Goal: Transaction & Acquisition: Purchase product/service

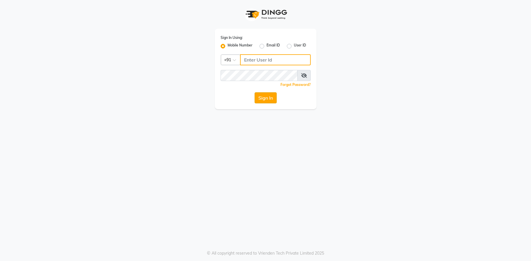
type input "9082053531"
click at [257, 99] on button "Sign In" at bounding box center [266, 97] width 22 height 11
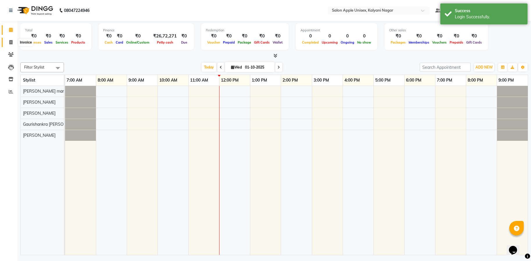
click at [11, 43] on icon at bounding box center [10, 42] width 3 height 4
select select "119"
select select "service"
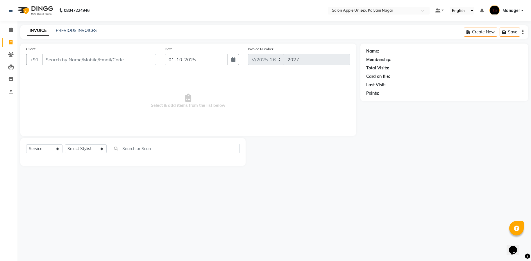
click at [77, 61] on input "Client" at bounding box center [99, 59] width 114 height 11
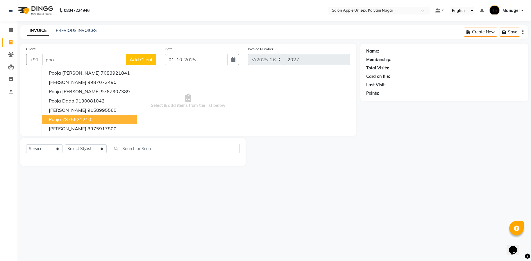
click at [75, 117] on ngb-highlight "7875621210" at bounding box center [76, 120] width 29 height 6
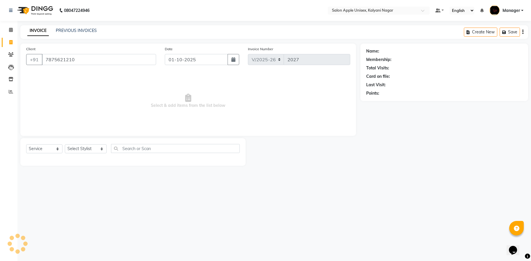
type input "7875621210"
click at [142, 146] on input "text" at bounding box center [175, 148] width 129 height 9
select select "1: Object"
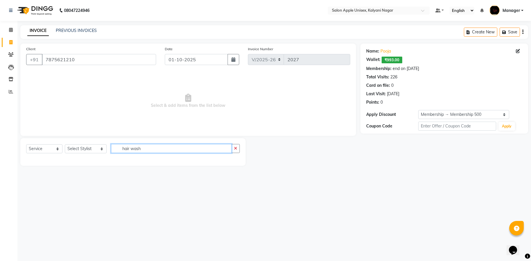
type input "hair wash"
click at [94, 146] on select "Select Stylist [PERSON_NAME] Gaurishankra [PERSON_NAME] (Owner) [PERSON_NAME] M…" at bounding box center [86, 148] width 42 height 9
select select "67553"
click at [65, 144] on select "Select Stylist [PERSON_NAME] Gaurishankra [PERSON_NAME] (Owner) [PERSON_NAME] M…" at bounding box center [86, 148] width 42 height 9
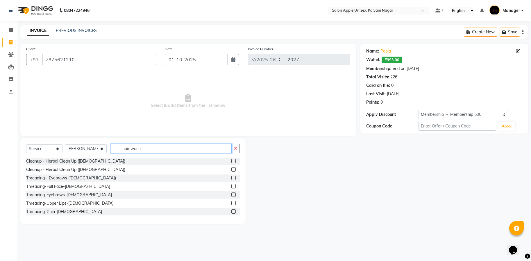
click at [154, 146] on input "hair wash" at bounding box center [171, 148] width 121 height 9
type input "hair was"
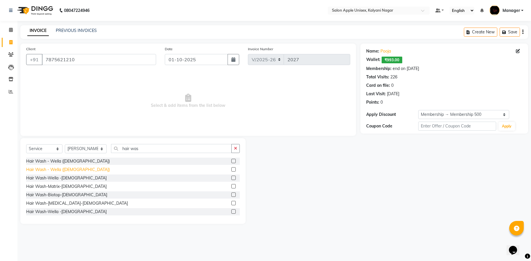
click at [53, 171] on div "Hair Wash - Wella ([DEMOGRAPHIC_DATA])" at bounding box center [68, 170] width 84 height 6
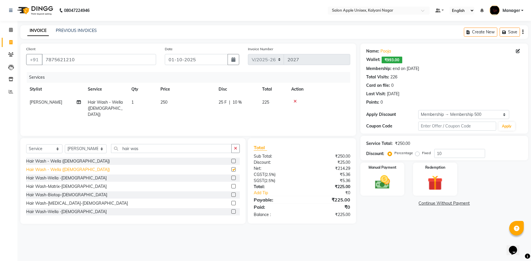
checkbox input "false"
click at [56, 179] on div "Hair Wash-Wella -[DEMOGRAPHIC_DATA]" at bounding box center [66, 178] width 80 height 6
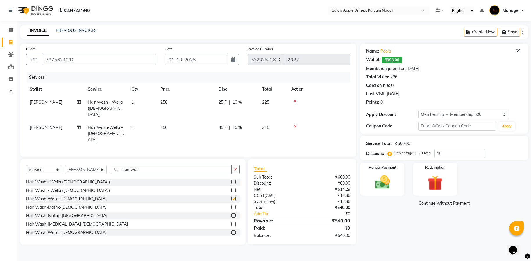
checkbox input "false"
click at [56, 205] on div "Hair Wash-Matrix-[DEMOGRAPHIC_DATA]" at bounding box center [66, 208] width 80 height 6
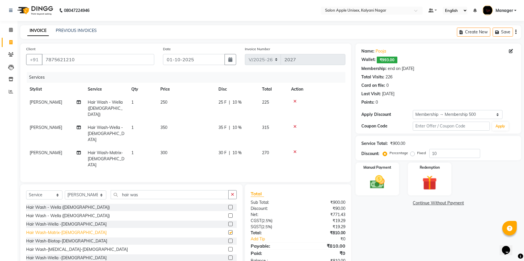
checkbox input "false"
click at [56, 255] on div "Hair Wash-Wella -[DEMOGRAPHIC_DATA]" at bounding box center [66, 258] width 80 height 6
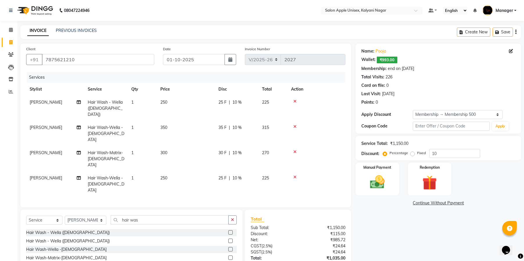
checkbox input "false"
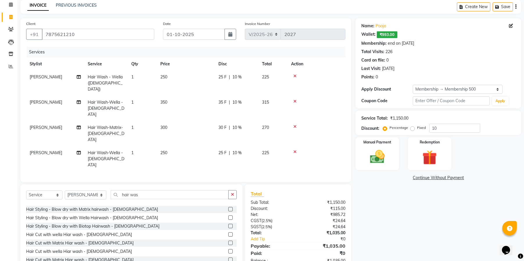
scroll to position [186, 0]
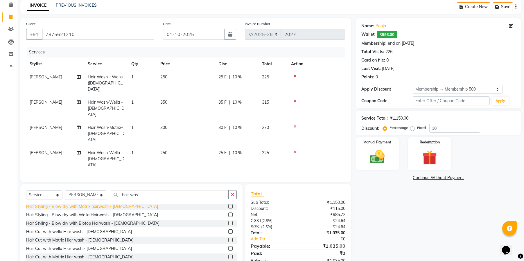
click at [74, 204] on div "Hair Styling - Blow dry with Matrix hairwash - [DEMOGRAPHIC_DATA]" at bounding box center [92, 207] width 132 height 6
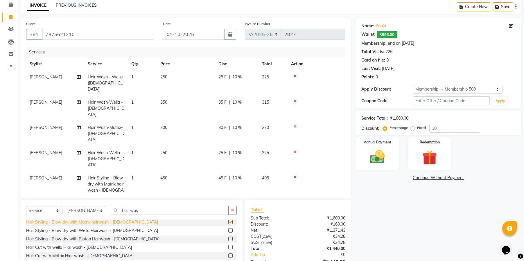
checkbox input "false"
click at [294, 175] on icon at bounding box center [294, 177] width 3 height 4
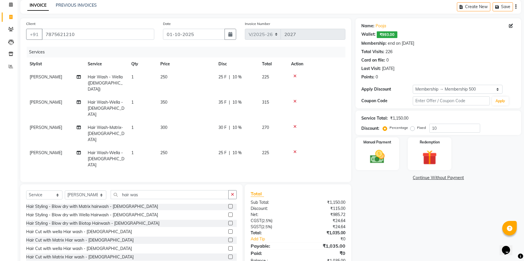
click at [293, 150] on div at bounding box center [316, 152] width 51 height 4
click at [295, 125] on icon at bounding box center [294, 127] width 3 height 4
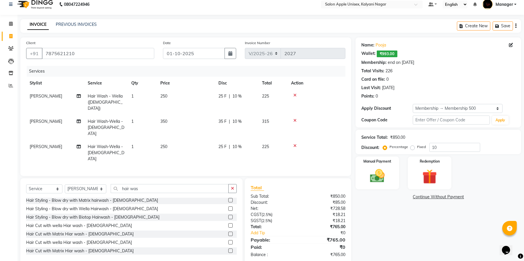
click at [296, 94] on icon at bounding box center [294, 95] width 3 height 4
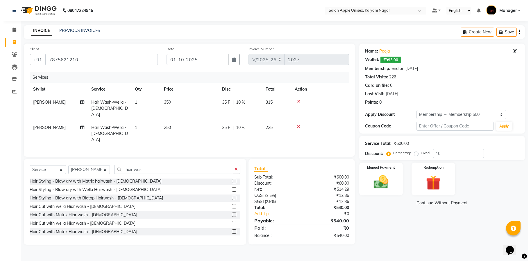
scroll to position [0, 0]
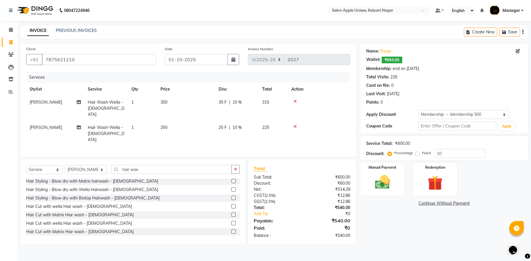
click at [293, 101] on div at bounding box center [318, 101] width 55 height 4
click at [295, 125] on icon at bounding box center [294, 127] width 3 height 4
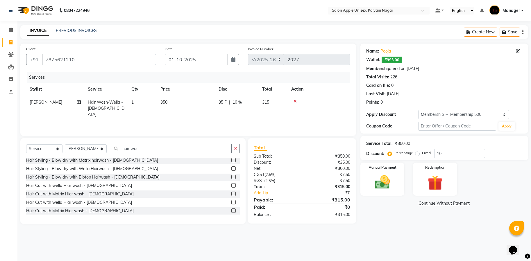
click at [295, 101] on icon at bounding box center [294, 101] width 3 height 4
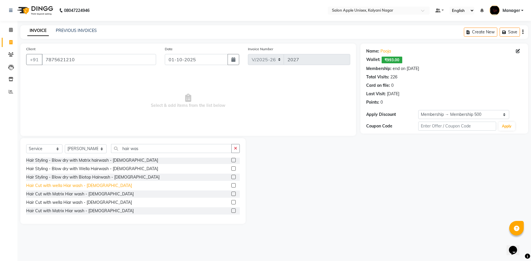
click at [87, 187] on div "Hair Cut with wella Hiar wash - [DEMOGRAPHIC_DATA]" at bounding box center [79, 186] width 106 height 6
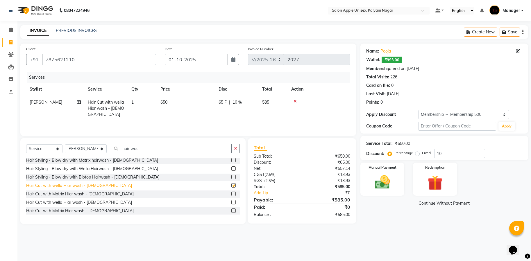
checkbox input "false"
click at [295, 100] on icon at bounding box center [294, 101] width 3 height 4
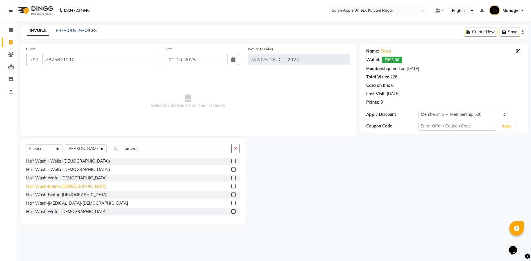
click at [58, 189] on div "Hair Wash-Matrix-[DEMOGRAPHIC_DATA]" at bounding box center [66, 187] width 80 height 6
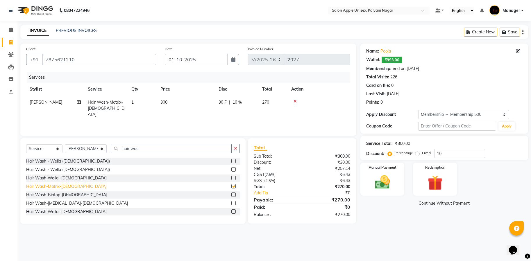
checkbox input "false"
click at [293, 102] on div at bounding box center [318, 101] width 55 height 4
click at [292, 100] on div at bounding box center [318, 101] width 55 height 4
click at [297, 103] on div at bounding box center [318, 101] width 55 height 4
click at [296, 103] on icon at bounding box center [294, 101] width 3 height 4
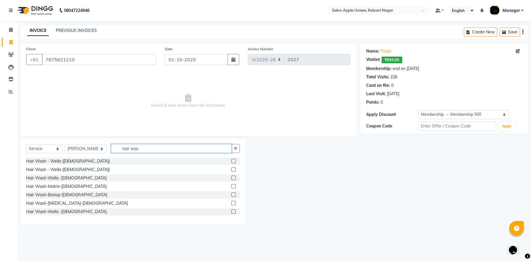
click at [138, 149] on input "hair was" at bounding box center [171, 148] width 121 height 9
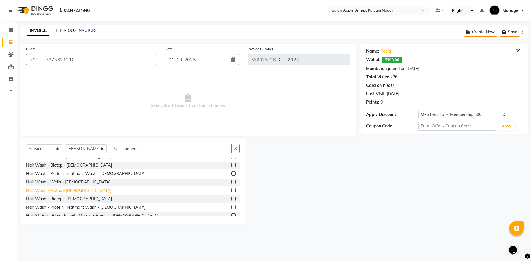
click at [60, 192] on div "Hair Wash - Matrix - [DEMOGRAPHIC_DATA]" at bounding box center [68, 191] width 85 height 6
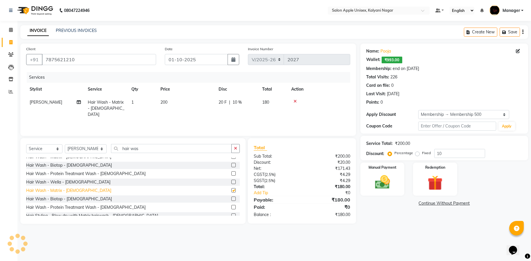
checkbox input "false"
click at [454, 153] on input "10" at bounding box center [459, 153] width 51 height 9
type input "1"
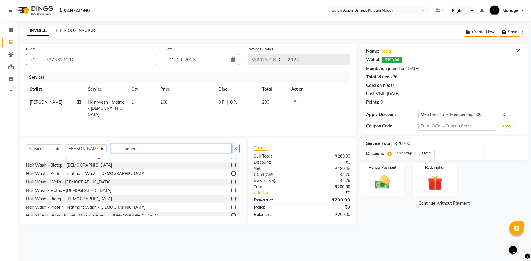
click at [139, 146] on input "hair was" at bounding box center [171, 148] width 121 height 9
type input "h"
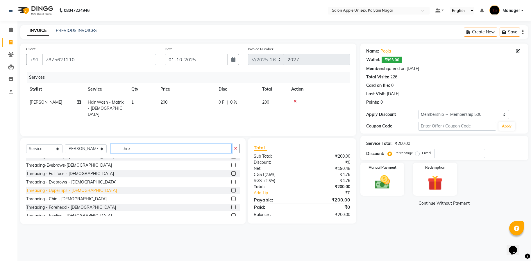
type input "thre"
click at [66, 189] on div "Threading - Upper lips - [DEMOGRAPHIC_DATA]" at bounding box center [71, 191] width 91 height 6
checkbox input "false"
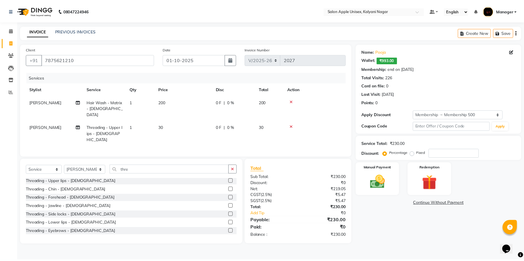
scroll to position [15, 0]
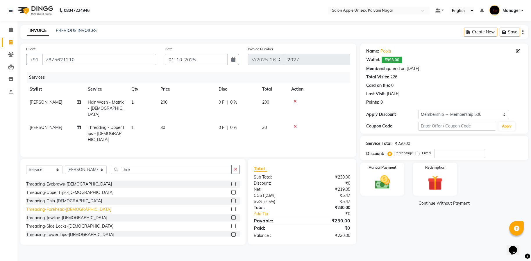
click at [57, 207] on div "Threading-Forehead-[DEMOGRAPHIC_DATA]" at bounding box center [68, 210] width 85 height 6
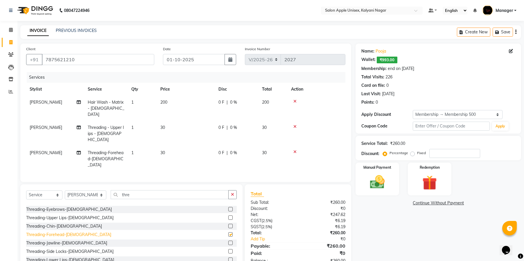
checkbox input "false"
click at [59, 207] on div "Threading-Eyebrows-[DEMOGRAPHIC_DATA]" at bounding box center [69, 210] width 86 height 6
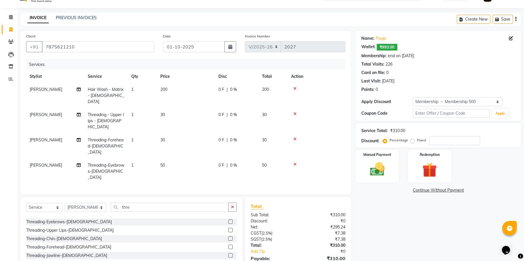
scroll to position [25, 0]
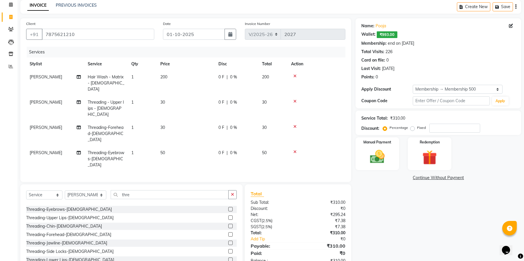
click at [295, 99] on icon at bounding box center [294, 101] width 3 height 4
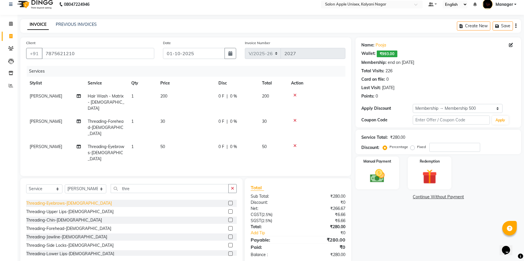
click at [60, 200] on div "Threading-Eyebrows-[DEMOGRAPHIC_DATA]" at bounding box center [69, 203] width 86 height 6
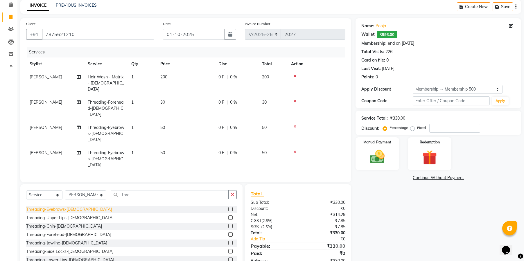
checkbox input "false"
click at [296, 150] on icon at bounding box center [294, 152] width 3 height 4
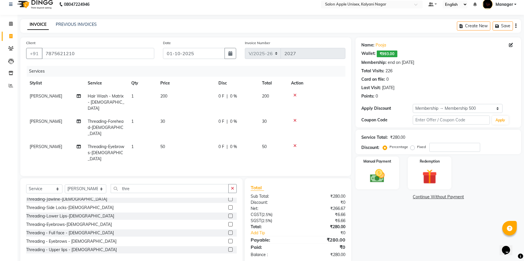
scroll to position [70, 0]
click at [67, 221] on div "Threading - Eyebrows - [DEMOGRAPHIC_DATA]" at bounding box center [71, 224] width 90 height 6
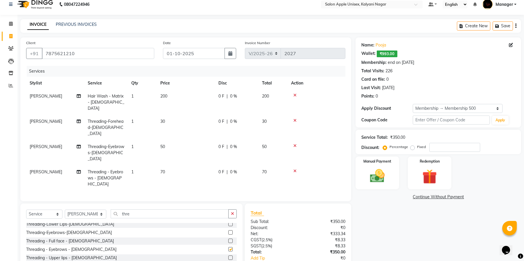
checkbox input "false"
drag, startPoint x: 381, startPoint y: 155, endPoint x: 375, endPoint y: 171, distance: 17.3
click at [379, 160] on div "Name: [PERSON_NAME]: ₹993.00 Membership: end on [DATE] Total Visits: 226 Card o…" at bounding box center [441, 163] width 170 height 252
click at [375, 172] on img at bounding box center [377, 176] width 25 height 18
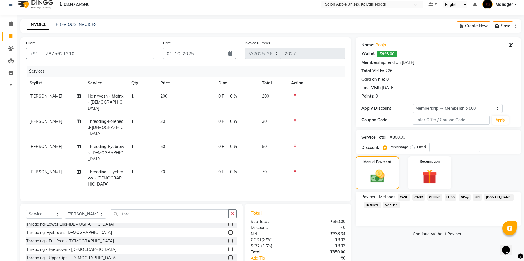
click at [404, 196] on span "CASH" at bounding box center [404, 197] width 12 height 7
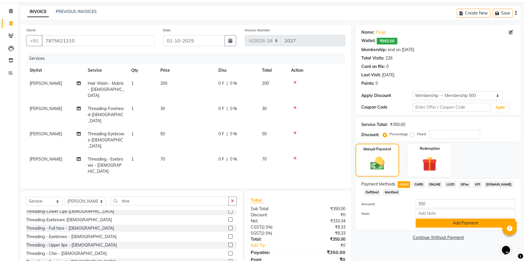
scroll to position [25, 0]
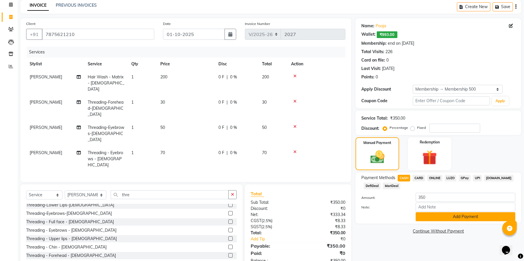
click at [445, 214] on button "Add Payment" at bounding box center [466, 216] width 100 height 9
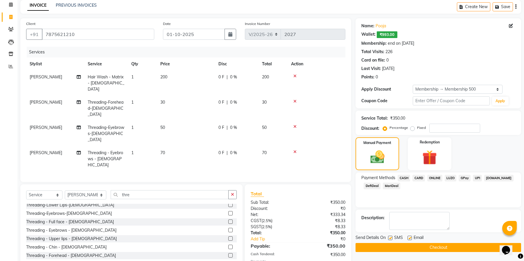
click at [424, 247] on button "Checkout" at bounding box center [439, 247] width 166 height 9
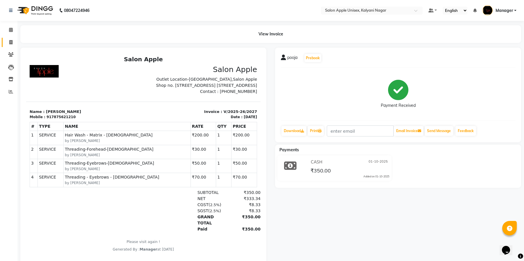
click at [10, 40] on icon at bounding box center [10, 42] width 3 height 4
select select "service"
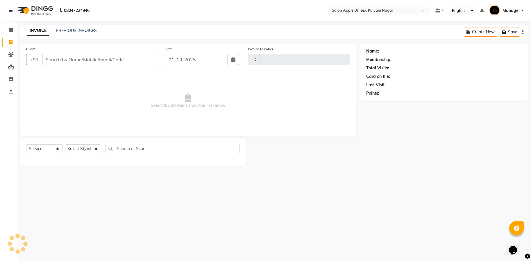
type input "2028"
select select "119"
click at [110, 62] on input "Client" at bounding box center [99, 59] width 114 height 11
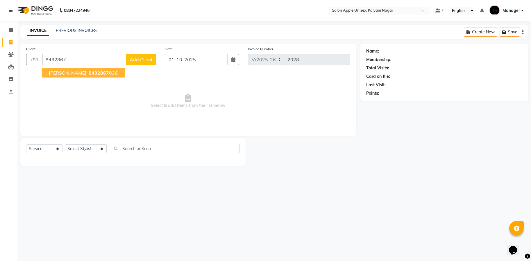
click at [87, 75] on ngb-highlight "8432867 036" at bounding box center [102, 73] width 30 height 6
type input "8432867036"
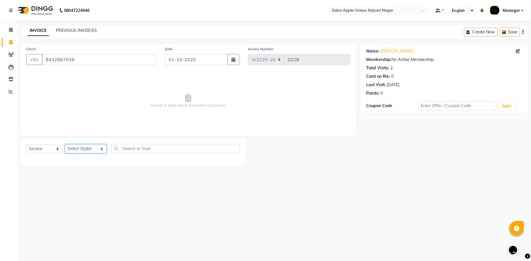
click at [99, 148] on select "Select Stylist [PERSON_NAME] Gaurishankra [PERSON_NAME] (Owner) [PERSON_NAME] M…" at bounding box center [86, 148] width 42 height 9
select select "93409"
click at [65, 144] on select "Select Stylist [PERSON_NAME] Gaurishankra [PERSON_NAME] (Owner) [PERSON_NAME] M…" at bounding box center [86, 148] width 42 height 9
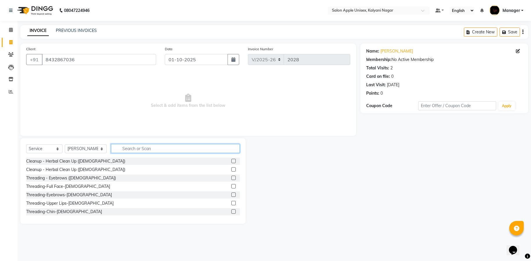
click at [137, 145] on input "text" at bounding box center [175, 148] width 129 height 9
type input "h"
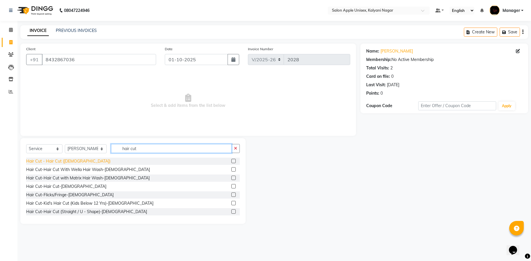
type input "hair cut"
click at [54, 162] on div "Hair Cut - Hair Cut ([DEMOGRAPHIC_DATA])" at bounding box center [68, 161] width 84 height 6
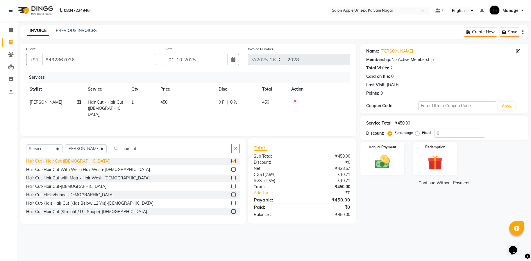
checkbox input "false"
click at [422, 134] on label "Fixed" at bounding box center [426, 132] width 9 height 5
click at [416, 134] on input "Fixed" at bounding box center [418, 133] width 4 height 4
radio input "true"
click at [461, 134] on input "0" at bounding box center [459, 133] width 51 height 9
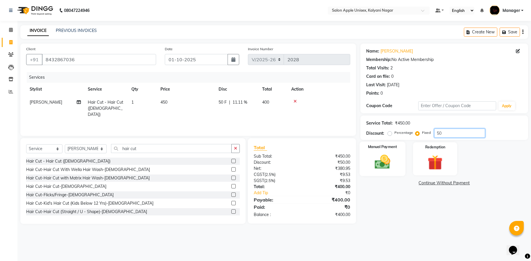
type input "50"
click at [382, 161] on img at bounding box center [382, 162] width 25 height 18
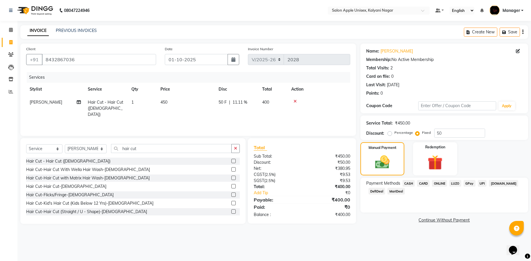
click at [437, 180] on span "ONLINE" at bounding box center [439, 183] width 15 height 7
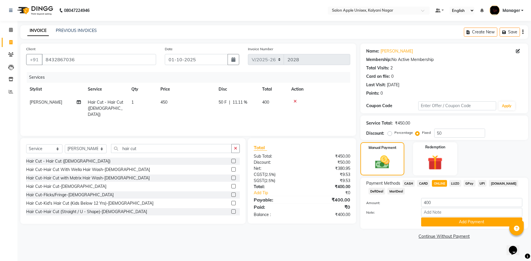
click at [409, 182] on span "CASH" at bounding box center [408, 183] width 12 height 7
click at [474, 222] on button "Add Payment" at bounding box center [471, 222] width 101 height 9
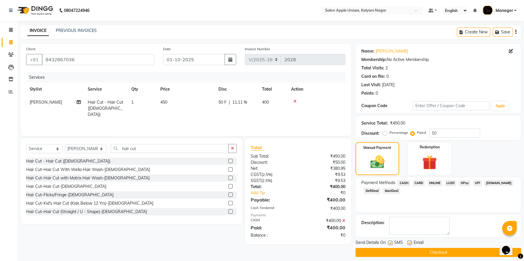
scroll to position [5, 0]
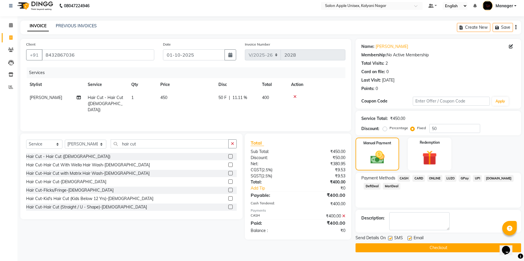
click at [435, 246] on button "Checkout" at bounding box center [439, 247] width 166 height 9
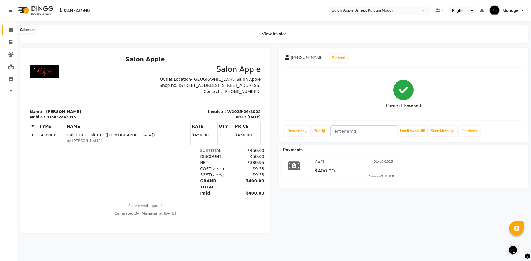
click at [12, 29] on icon at bounding box center [11, 30] width 4 height 4
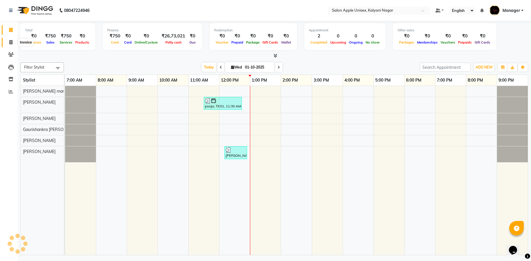
click at [7, 42] on span at bounding box center [11, 42] width 10 height 7
select select "119"
select select "service"
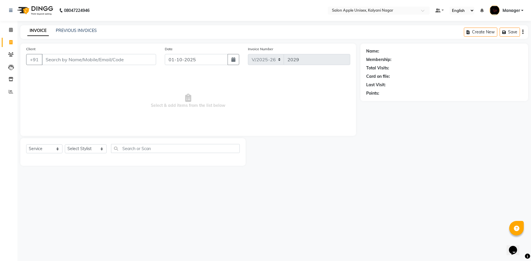
click at [112, 60] on input "Client" at bounding box center [99, 59] width 114 height 11
drag, startPoint x: 82, startPoint y: 63, endPoint x: 120, endPoint y: 61, distance: 37.8
click at [83, 63] on input "Client" at bounding box center [99, 59] width 114 height 11
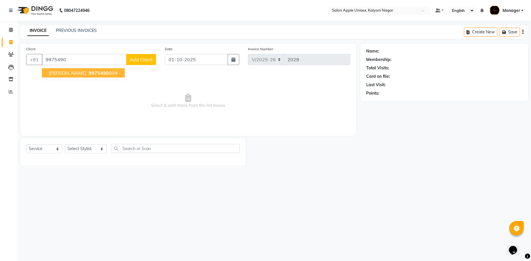
click at [80, 76] on button "[PERSON_NAME] 9975490 894" at bounding box center [83, 72] width 83 height 9
type input "9975490894"
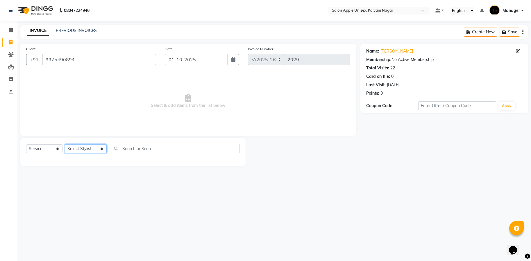
click at [95, 148] on select "Select Stylist [PERSON_NAME] Gaurishankra [PERSON_NAME] (Owner) [PERSON_NAME] M…" at bounding box center [86, 148] width 42 height 9
select select "93409"
click at [65, 144] on select "Select Stylist [PERSON_NAME] Gaurishankra [PERSON_NAME] (Owner) [PERSON_NAME] M…" at bounding box center [86, 148] width 42 height 9
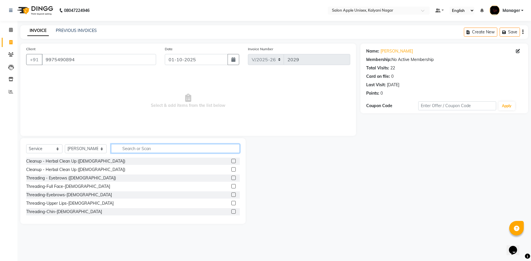
click at [140, 150] on input "text" at bounding box center [175, 148] width 129 height 9
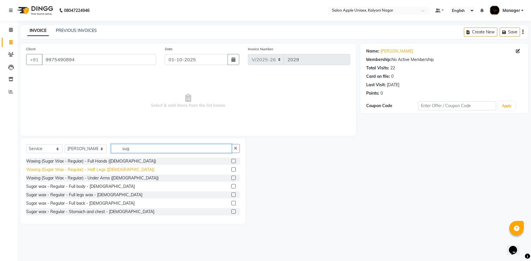
type input "sug"
click at [93, 171] on div "Waxing (Sugar Wax - Regular) - Half Legs ([DEMOGRAPHIC_DATA])" at bounding box center [90, 170] width 128 height 6
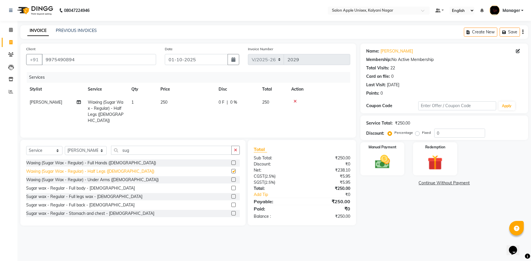
checkbox input "false"
click at [297, 103] on td at bounding box center [319, 111] width 62 height 31
click at [298, 101] on div at bounding box center [318, 101] width 55 height 4
click at [295, 102] on icon at bounding box center [294, 101] width 3 height 4
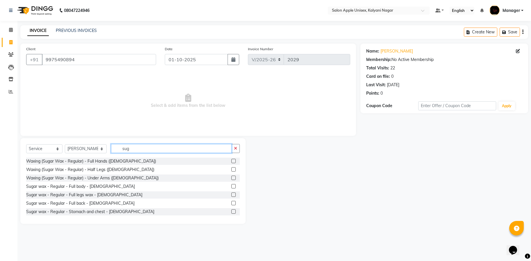
click at [141, 150] on input "sug" at bounding box center [171, 148] width 121 height 9
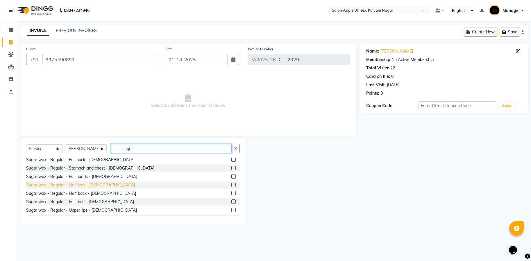
type input "sugar"
click at [79, 184] on div "Sugar wax - Regular - Half legs - [DEMOGRAPHIC_DATA]" at bounding box center [80, 185] width 109 height 6
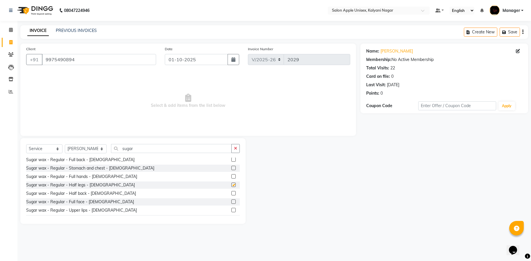
checkbox input "false"
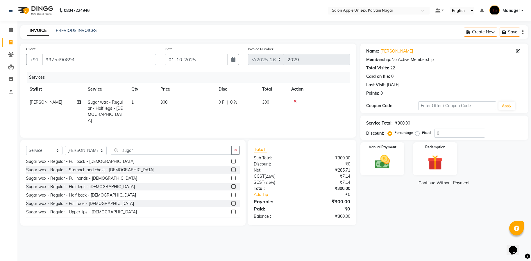
click at [130, 95] on th "Qty" at bounding box center [142, 89] width 29 height 13
click at [141, 97] on td "1" at bounding box center [142, 111] width 29 height 31
select select "93409"
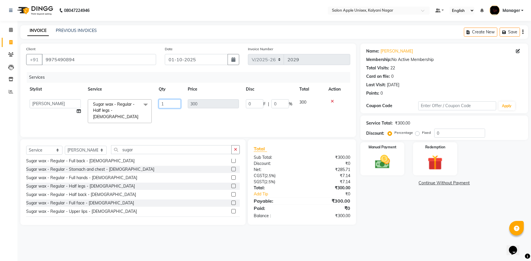
click at [172, 100] on input "1" at bounding box center [170, 103] width 22 height 9
type input "2"
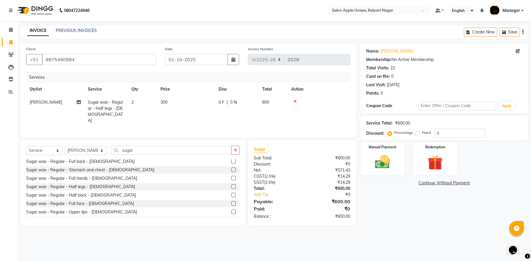
click at [178, 120] on tr "[PERSON_NAME] Sugar wax - Regular - Half legs - [DEMOGRAPHIC_DATA] 2 300 0 F | …" at bounding box center [188, 111] width 324 height 31
click at [78, 213] on div "Sugar wax - Regular - Upper lips - [DEMOGRAPHIC_DATA]" at bounding box center [81, 212] width 111 height 6
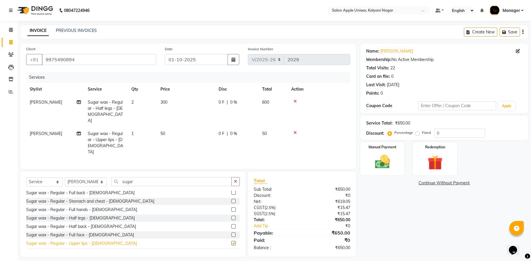
checkbox input "false"
click at [296, 131] on icon at bounding box center [294, 133] width 3 height 4
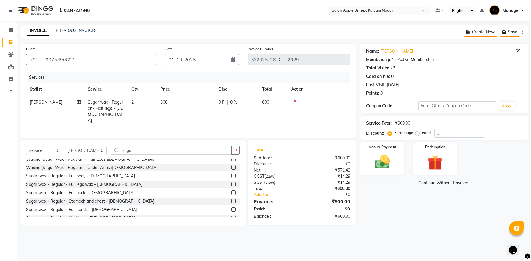
scroll to position [0, 0]
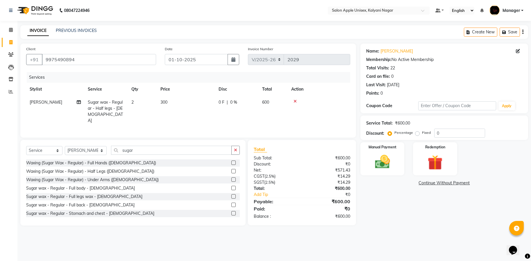
click at [100, 177] on div "Waxing (Sugar Wax - Regular) - Under Arms ([DEMOGRAPHIC_DATA])" at bounding box center [133, 179] width 214 height 7
click at [100, 179] on div "Waxing (Sugar Wax - Regular) - Under Arms ([DEMOGRAPHIC_DATA])" at bounding box center [92, 180] width 132 height 6
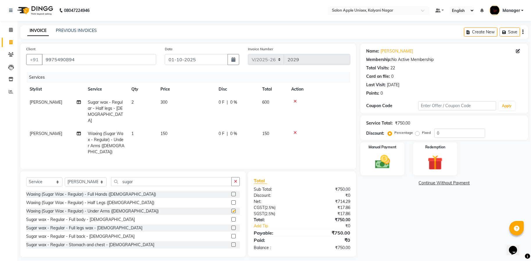
checkbox input "false"
click at [147, 178] on input "sugar" at bounding box center [171, 181] width 121 height 9
type input "s"
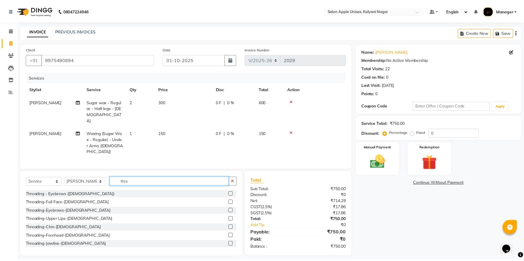
scroll to position [44, 0]
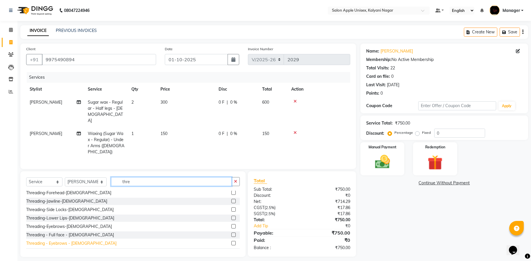
type input "thre"
click at [62, 241] on div "Threading - Eyebrows - [DEMOGRAPHIC_DATA]" at bounding box center [71, 244] width 90 height 6
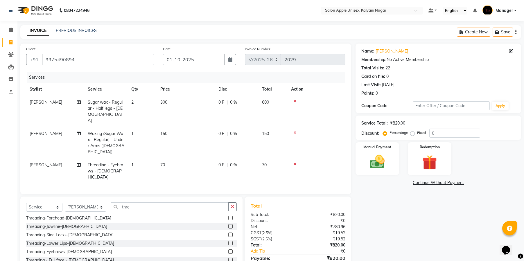
checkbox input "false"
click at [381, 156] on img at bounding box center [377, 162] width 25 height 18
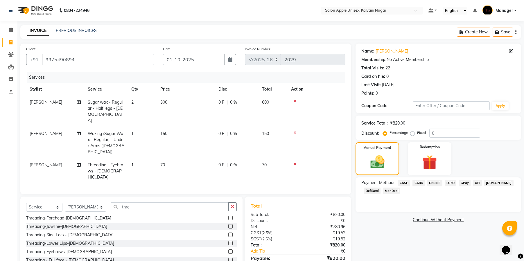
click at [433, 184] on span "ONLINE" at bounding box center [434, 183] width 15 height 7
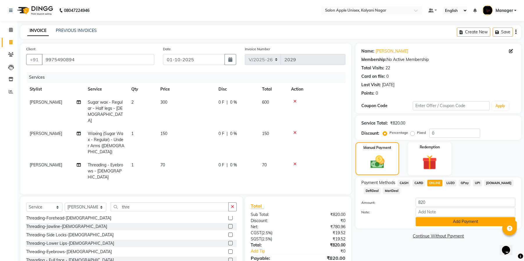
click at [463, 224] on button "Add Payment" at bounding box center [466, 221] width 100 height 9
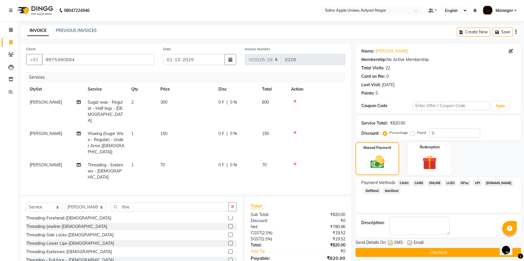
scroll to position [30, 0]
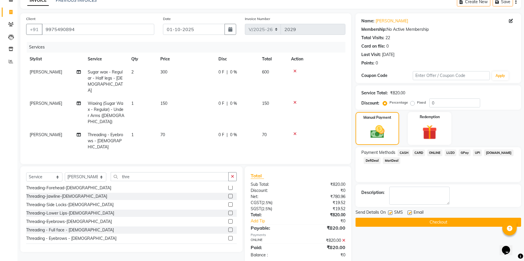
click at [429, 223] on button "Checkout" at bounding box center [439, 222] width 166 height 9
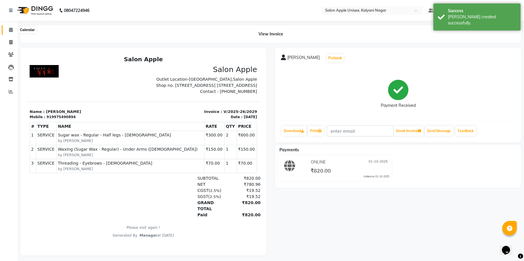
click at [9, 28] on icon at bounding box center [11, 30] width 4 height 4
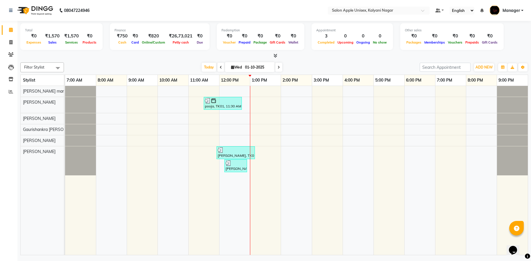
drag, startPoint x: 301, startPoint y: 58, endPoint x: 304, endPoint y: 57, distance: 3.4
click at [303, 58] on div at bounding box center [274, 56] width 508 height 6
click at [82, 64] on div "[DATE] [DATE]" at bounding box center [242, 67] width 350 height 9
click at [373, 58] on div at bounding box center [274, 56] width 508 height 6
click at [10, 42] on icon at bounding box center [10, 42] width 3 height 4
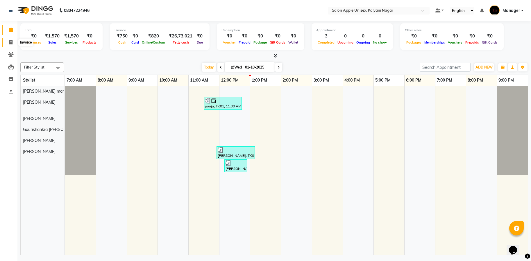
select select "service"
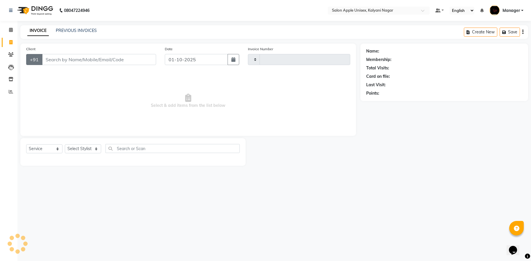
type input "2030"
select select "119"
click at [85, 59] on input "Client" at bounding box center [99, 59] width 114 height 11
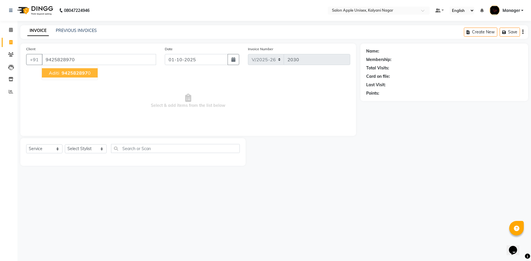
type input "9425828970"
click at [81, 75] on span "942582897" at bounding box center [75, 73] width 26 height 6
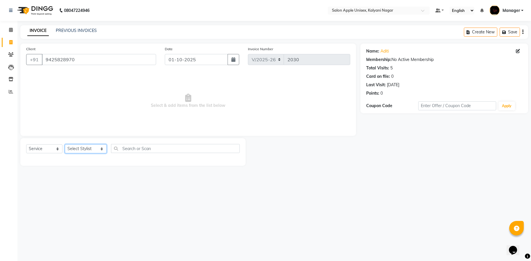
click at [77, 148] on select "Select Stylist [PERSON_NAME] Gaurishankra [PERSON_NAME] (Owner) [PERSON_NAME] M…" at bounding box center [86, 148] width 42 height 9
select select "89815"
click at [65, 144] on select "Select Stylist [PERSON_NAME] Gaurishankra [PERSON_NAME] (Owner) [PERSON_NAME] M…" at bounding box center [86, 148] width 42 height 9
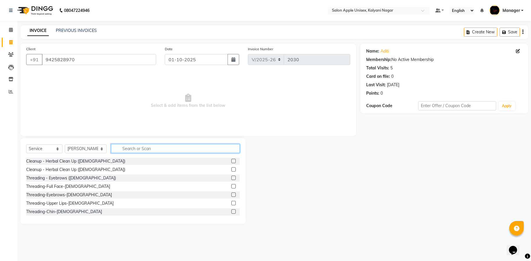
click at [131, 147] on input "text" at bounding box center [175, 148] width 129 height 9
type input "eye"
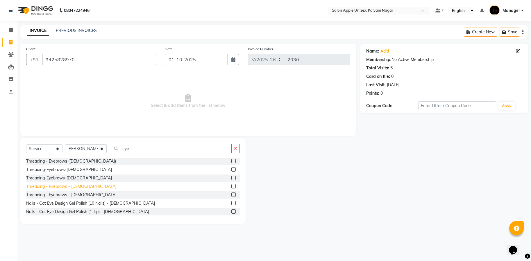
click at [60, 189] on div "Threading - Eyebrows - [DEMOGRAPHIC_DATA]" at bounding box center [71, 187] width 90 height 6
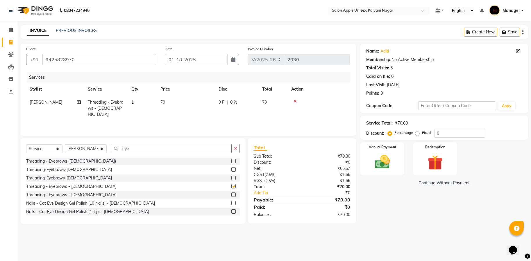
checkbox input "false"
drag, startPoint x: 237, startPoint y: 146, endPoint x: 233, endPoint y: 153, distance: 8.3
click at [235, 149] on icon "button" at bounding box center [235, 148] width 3 height 4
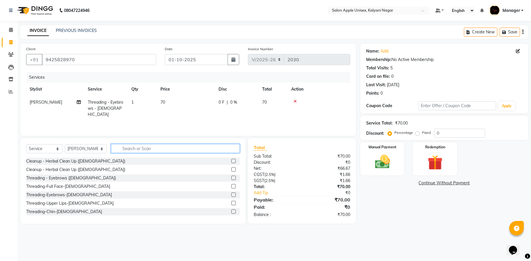
click at [185, 148] on input "text" at bounding box center [175, 148] width 129 height 9
type input "up"
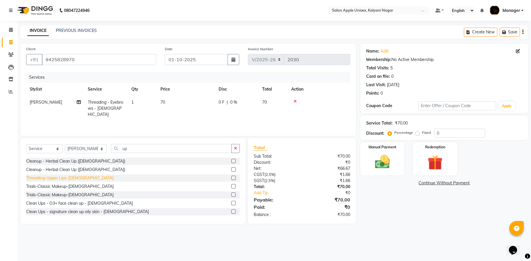
click at [73, 178] on div "Threading-Upper Lips-[DEMOGRAPHIC_DATA]" at bounding box center [69, 178] width 87 height 6
checkbox input "false"
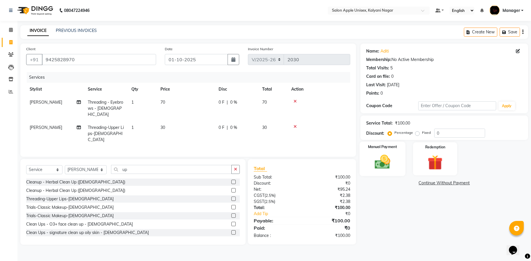
click at [379, 155] on img at bounding box center [382, 162] width 25 height 18
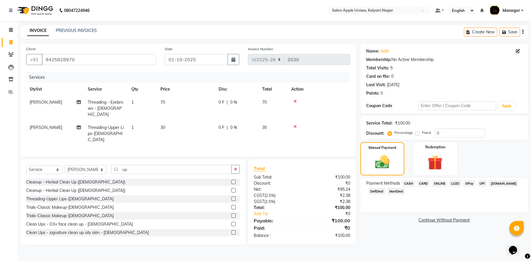
click at [440, 182] on span "ONLINE" at bounding box center [439, 183] width 15 height 7
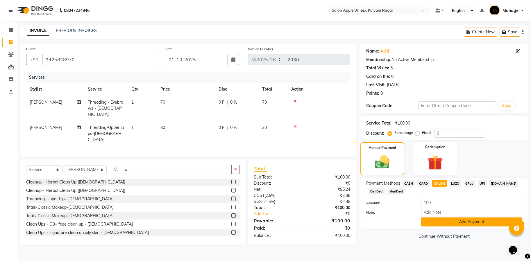
click at [445, 220] on button "Add Payment" at bounding box center [471, 222] width 101 height 9
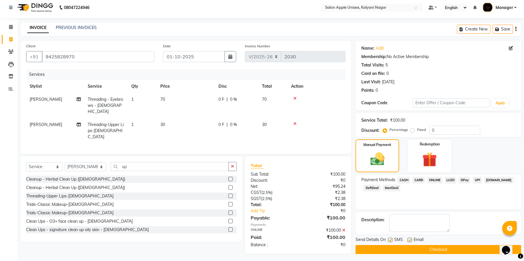
scroll to position [5, 0]
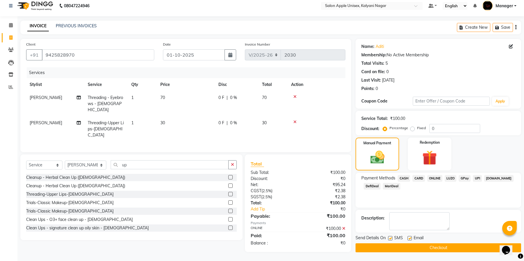
click at [429, 246] on button "Checkout" at bounding box center [439, 247] width 166 height 9
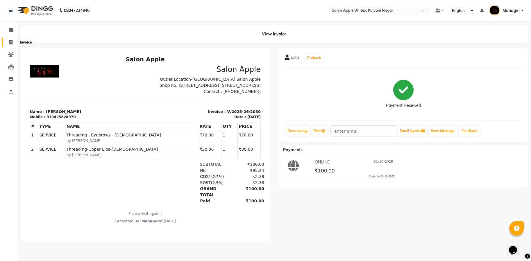
click at [10, 43] on icon at bounding box center [10, 42] width 3 height 4
select select "service"
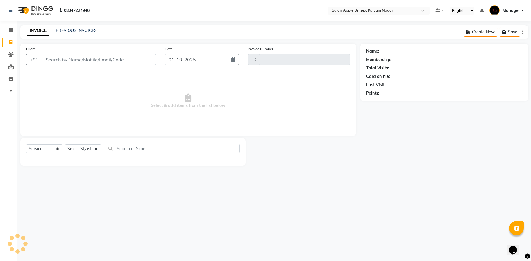
type input "2031"
select select "119"
click at [69, 59] on input "Client" at bounding box center [99, 59] width 114 height 11
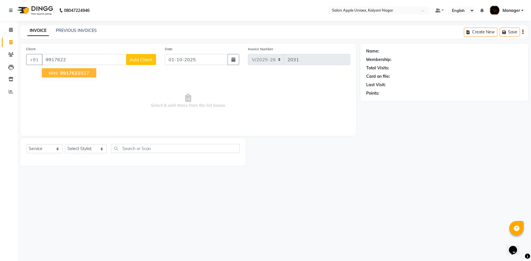
click at [54, 71] on span "Mini" at bounding box center [53, 73] width 9 height 6
type input "9917622927"
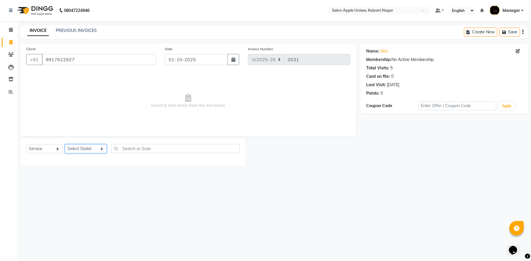
click at [70, 148] on select "Select Stylist [PERSON_NAME] Gaurishankra [PERSON_NAME] (Owner) [PERSON_NAME] M…" at bounding box center [86, 148] width 42 height 9
select select "89815"
click at [65, 144] on select "Select Stylist [PERSON_NAME] Gaurishankra [PERSON_NAME] (Owner) [PERSON_NAME] M…" at bounding box center [86, 148] width 42 height 9
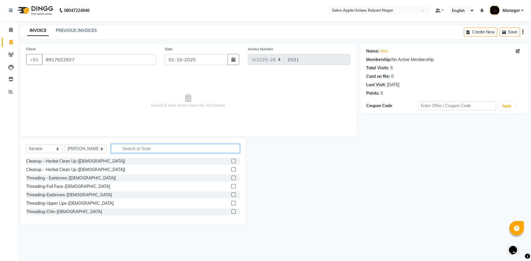
click at [141, 146] on input "text" at bounding box center [175, 148] width 129 height 9
type input "eye"
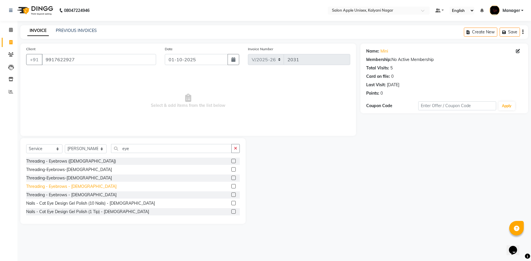
click at [50, 189] on div "Threading - Eyebrows - [DEMOGRAPHIC_DATA]" at bounding box center [71, 187] width 90 height 6
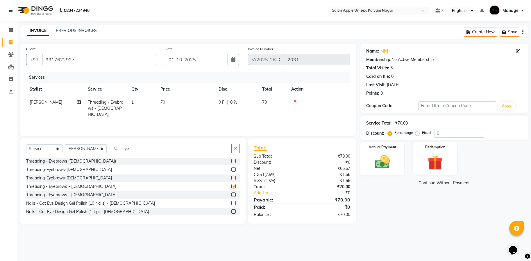
checkbox input "false"
click at [234, 147] on button "button" at bounding box center [235, 148] width 8 height 9
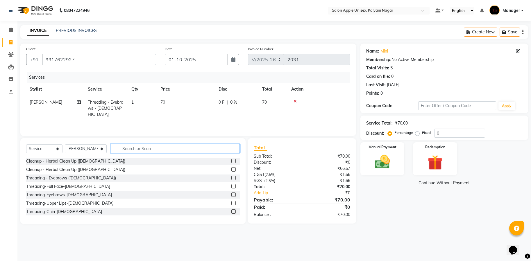
click at [176, 151] on input "text" at bounding box center [175, 148] width 129 height 9
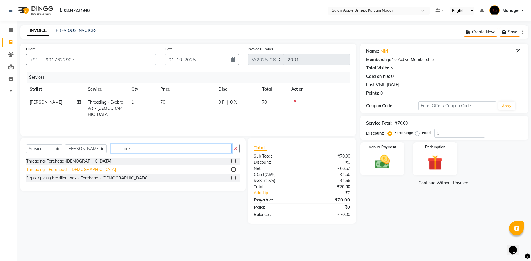
type input "fore"
click at [66, 171] on div "Threading - Forehead - [DEMOGRAPHIC_DATA]" at bounding box center [71, 170] width 90 height 6
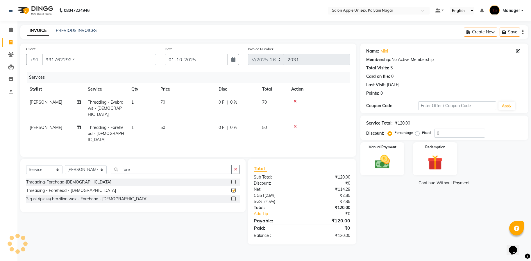
checkbox input "false"
click at [233, 165] on button "button" at bounding box center [235, 169] width 8 height 9
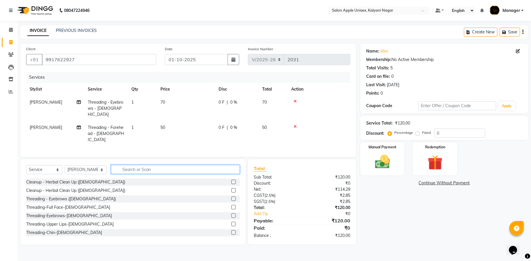
click at [210, 165] on input "text" at bounding box center [175, 169] width 129 height 9
type input "up"
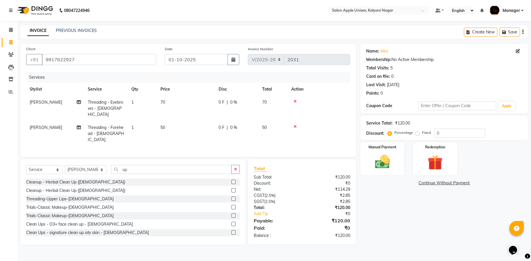
click at [63, 196] on div "Threading-Upper Lips-[DEMOGRAPHIC_DATA]" at bounding box center [133, 199] width 214 height 7
click at [61, 196] on div "Threading-Upper Lips-[DEMOGRAPHIC_DATA]" at bounding box center [69, 199] width 87 height 6
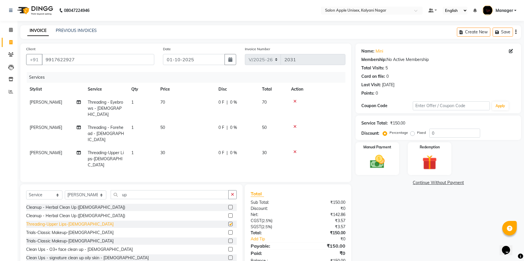
checkbox input "false"
click at [365, 162] on div "Manual Payment" at bounding box center [377, 159] width 45 height 34
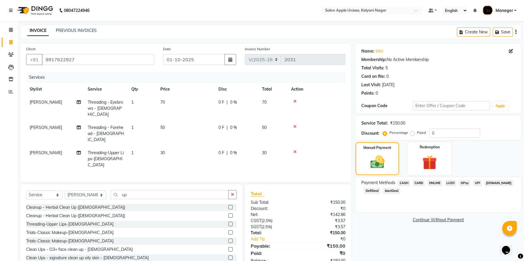
click at [439, 182] on span "ONLINE" at bounding box center [434, 183] width 15 height 7
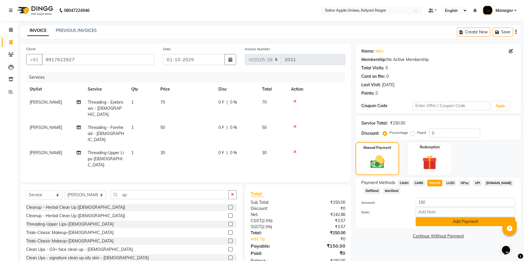
click at [426, 221] on button "Add Payment" at bounding box center [466, 221] width 100 height 9
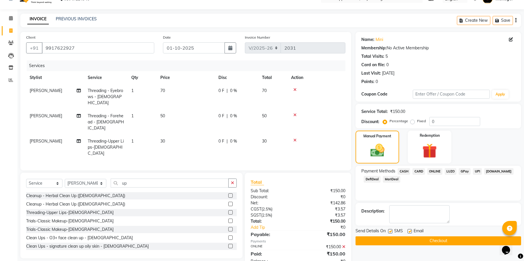
scroll to position [18, 0]
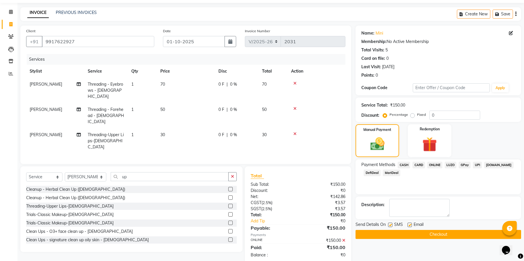
click at [389, 235] on button "Checkout" at bounding box center [439, 234] width 166 height 9
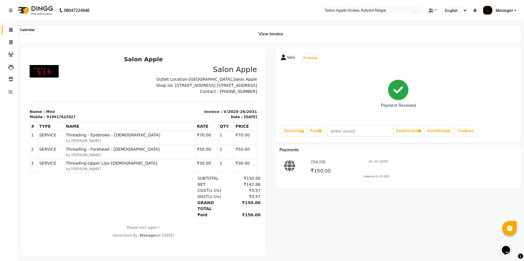
drag, startPoint x: 10, startPoint y: 29, endPoint x: 14, endPoint y: 27, distance: 4.2
click at [10, 29] on icon at bounding box center [11, 30] width 4 height 4
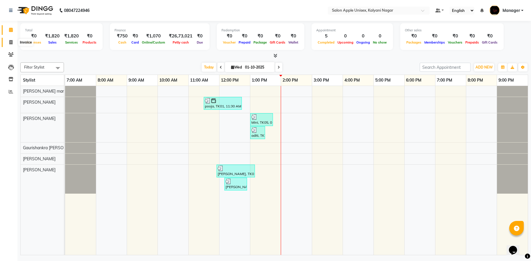
click at [12, 41] on icon at bounding box center [10, 42] width 3 height 4
select select "119"
select select "service"
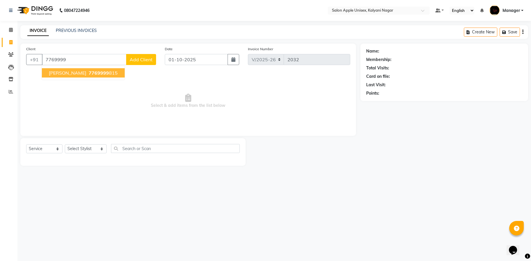
click at [83, 69] on button "[PERSON_NAME] 7769999 815" at bounding box center [83, 72] width 83 height 9
type input "7769999815"
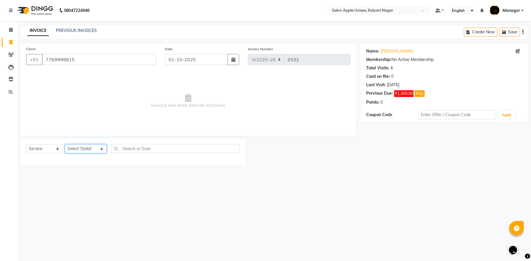
click at [97, 148] on select "Select Stylist [PERSON_NAME] Gaurishankra [PERSON_NAME] (Owner) [PERSON_NAME] M…" at bounding box center [86, 148] width 42 height 9
select select "89815"
click at [65, 144] on select "Select Stylist [PERSON_NAME] Gaurishankra [PERSON_NAME] (Owner) [PERSON_NAME] M…" at bounding box center [86, 148] width 42 height 9
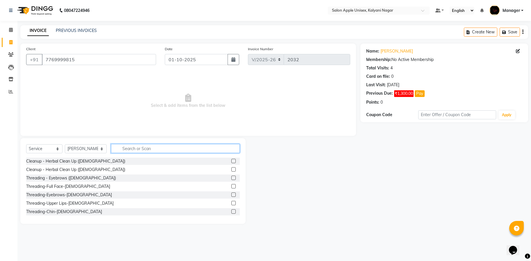
click at [145, 149] on input "text" at bounding box center [175, 148] width 129 height 9
click at [155, 153] on input "text" at bounding box center [175, 148] width 129 height 9
type input "thre"
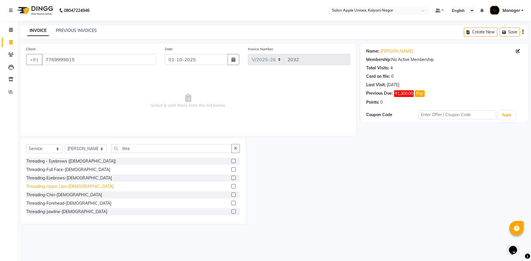
click at [53, 186] on div "Threading-Upper Lips-[DEMOGRAPHIC_DATA]" at bounding box center [69, 187] width 87 height 6
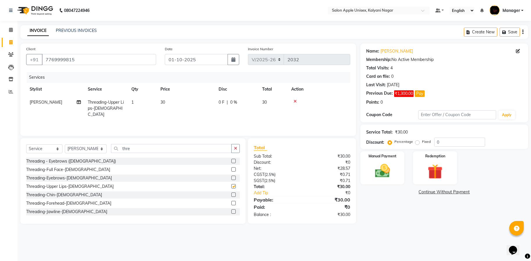
checkbox input "false"
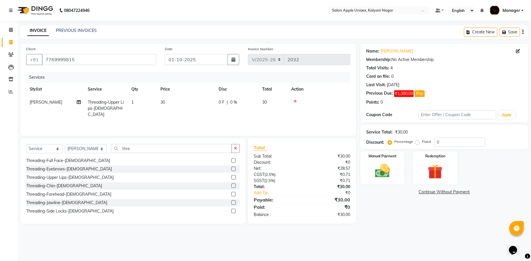
scroll to position [17, 0]
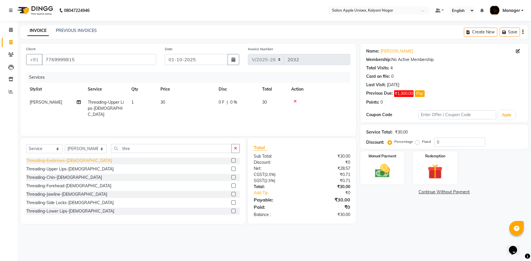
click at [46, 159] on div "Threading-Eyebrows-[DEMOGRAPHIC_DATA]" at bounding box center [69, 161] width 86 height 6
checkbox input "false"
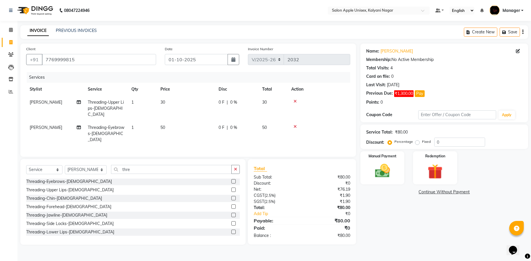
click at [296, 125] on icon at bounding box center [294, 127] width 3 height 4
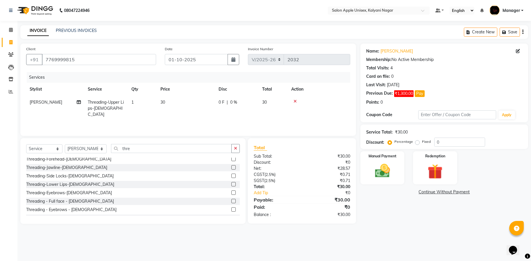
scroll to position [52, 0]
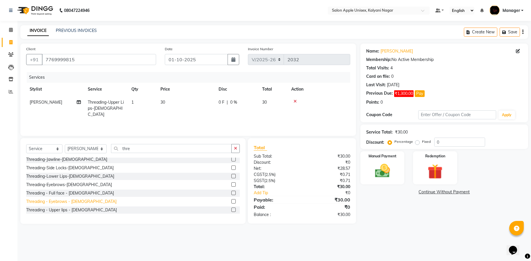
click at [57, 203] on div "Threading - Eyebrows - [DEMOGRAPHIC_DATA]" at bounding box center [71, 202] width 90 height 6
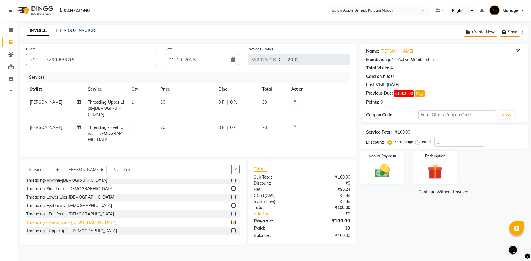
checkbox input "false"
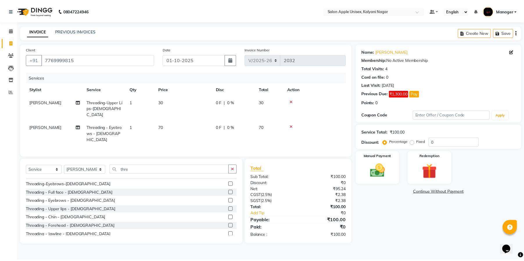
scroll to position [102, 0]
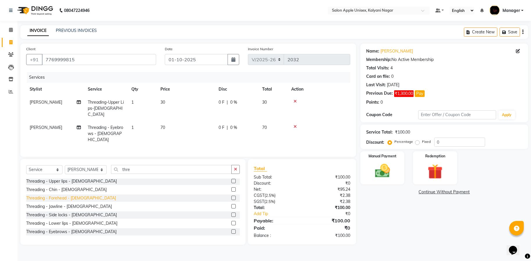
click at [68, 195] on div "Threading - Forehead - [DEMOGRAPHIC_DATA]" at bounding box center [71, 198] width 90 height 6
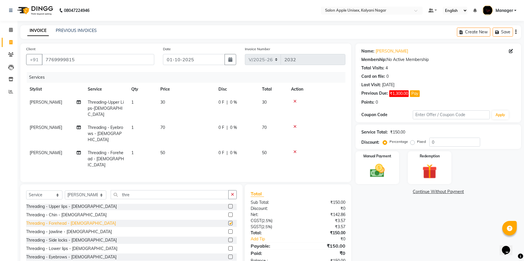
checkbox input "false"
click at [378, 168] on img at bounding box center [377, 171] width 25 height 18
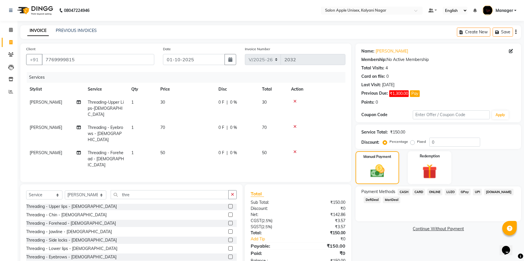
click at [434, 190] on span "ONLINE" at bounding box center [434, 192] width 15 height 7
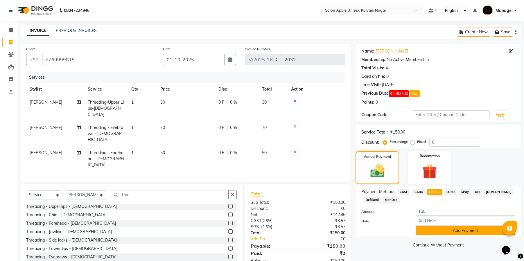
click at [453, 234] on button "Add Payment" at bounding box center [466, 230] width 100 height 9
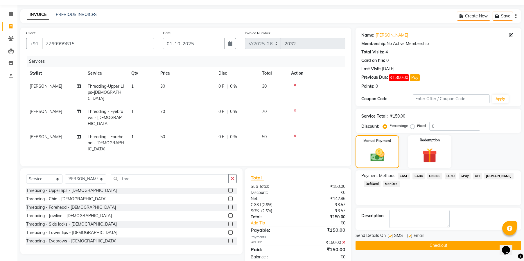
scroll to position [18, 0]
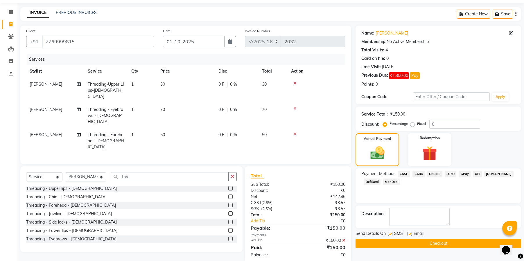
click at [451, 240] on button "Checkout" at bounding box center [439, 243] width 166 height 9
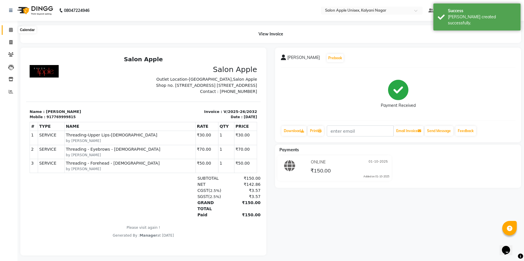
click at [11, 31] on icon at bounding box center [11, 30] width 4 height 4
